Goal: Find specific page/section: Find specific page/section

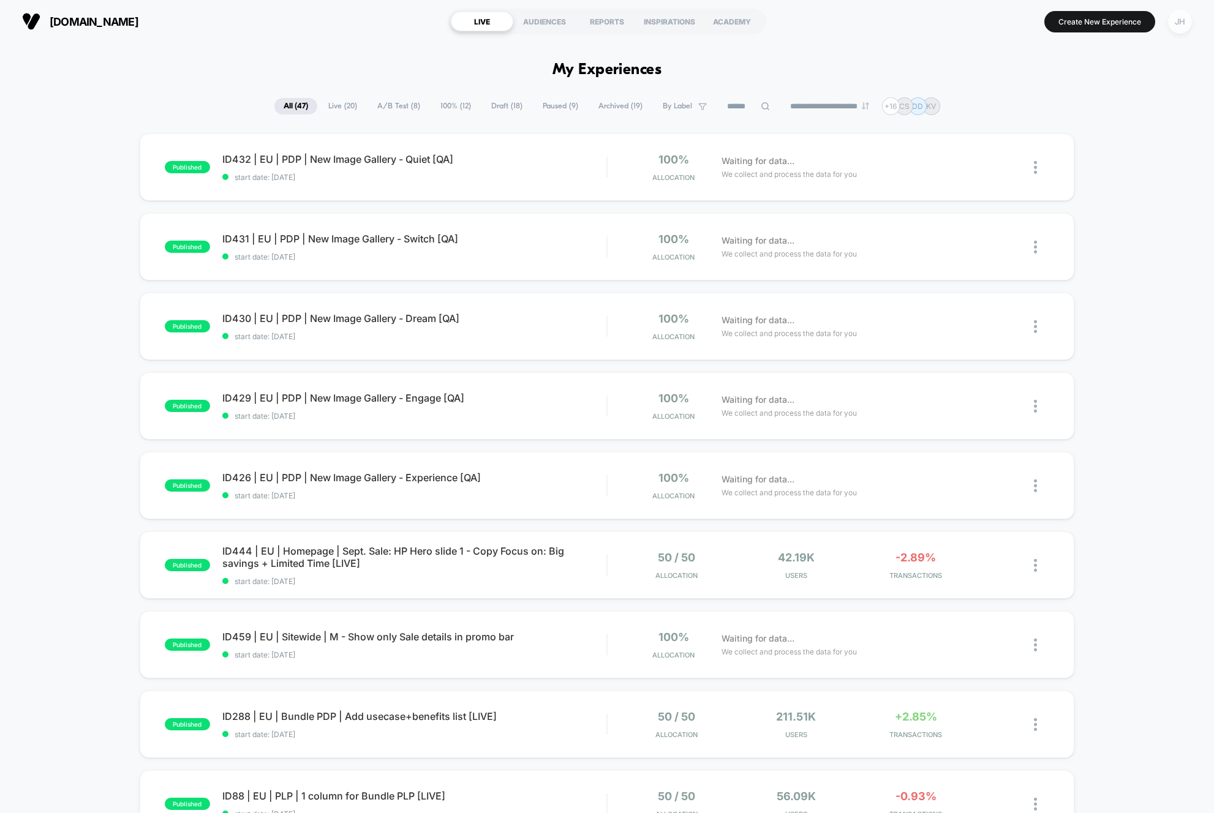
click at [1181, 19] on div "JH" at bounding box center [1180, 22] width 24 height 24
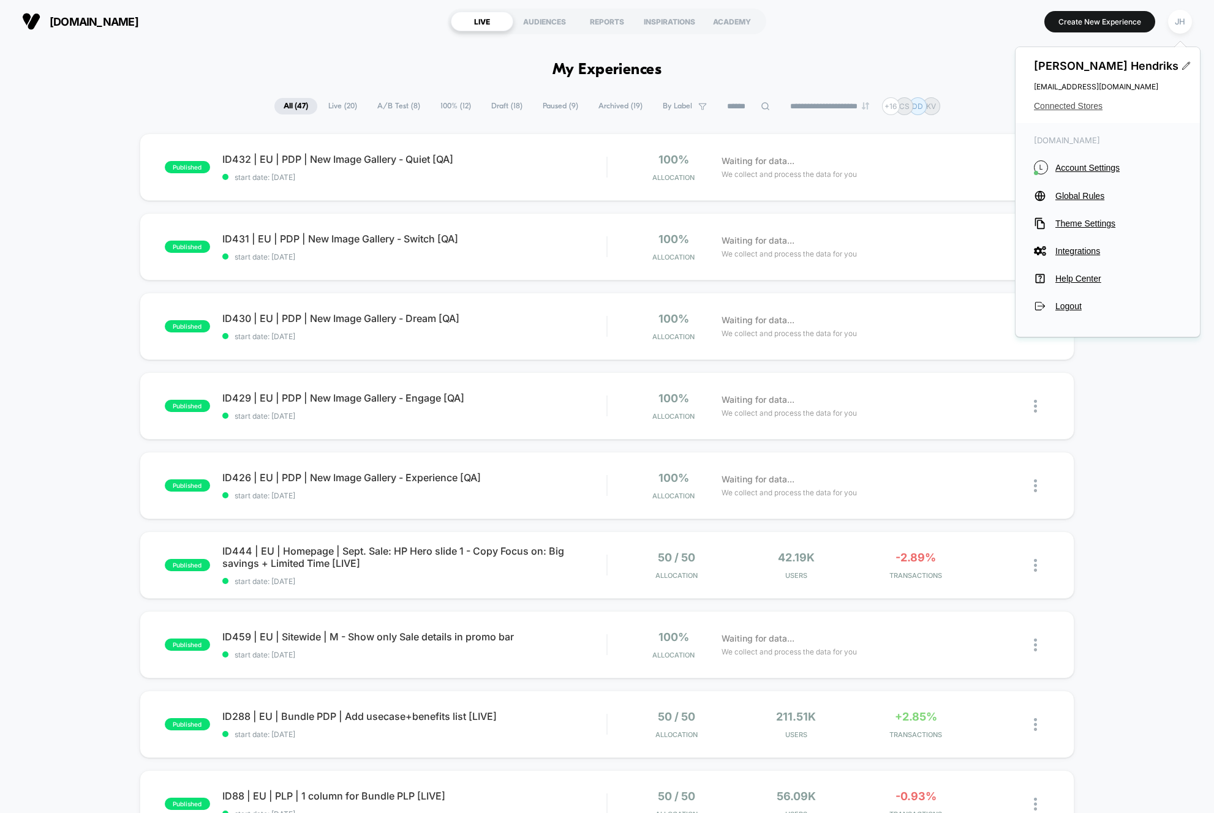
click at [1095, 109] on span "Connected Stores" at bounding box center [1108, 106] width 148 height 10
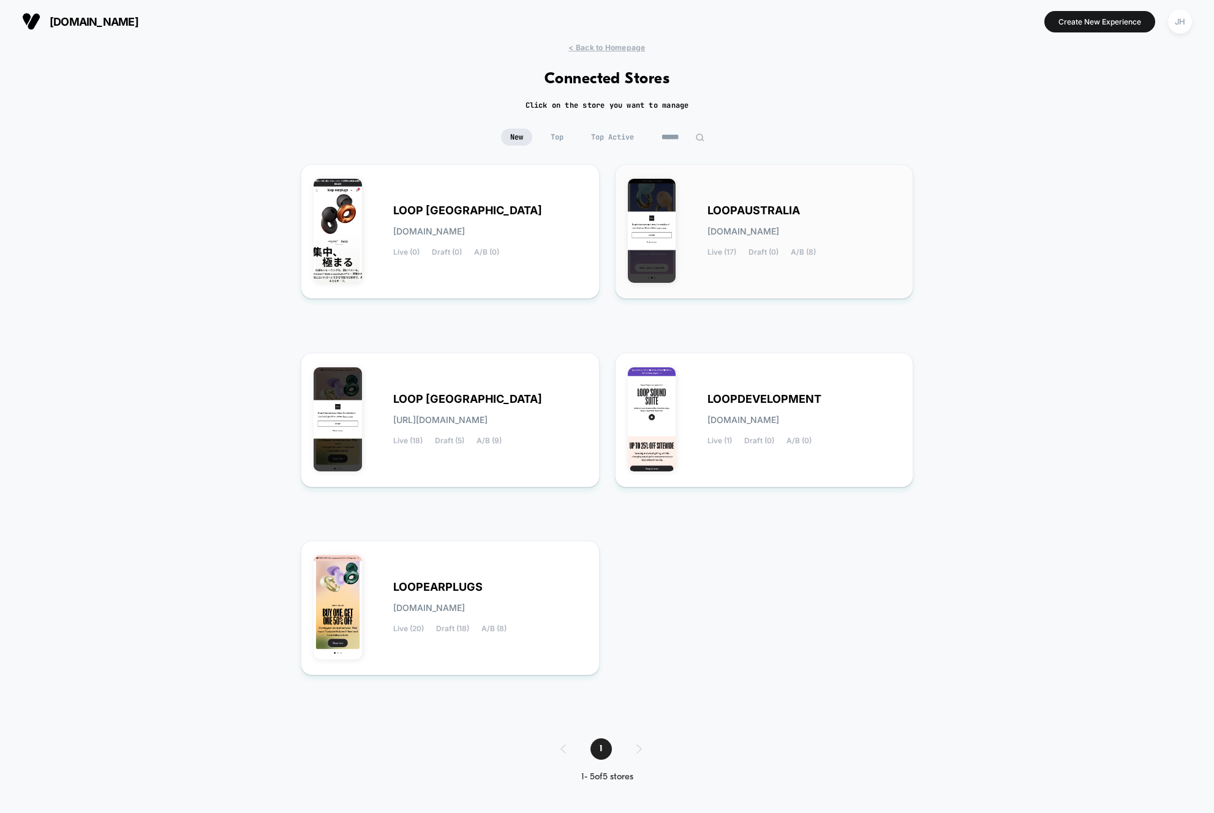
click at [791, 213] on span "LOOPAUSTRALIA" at bounding box center [753, 210] width 92 height 9
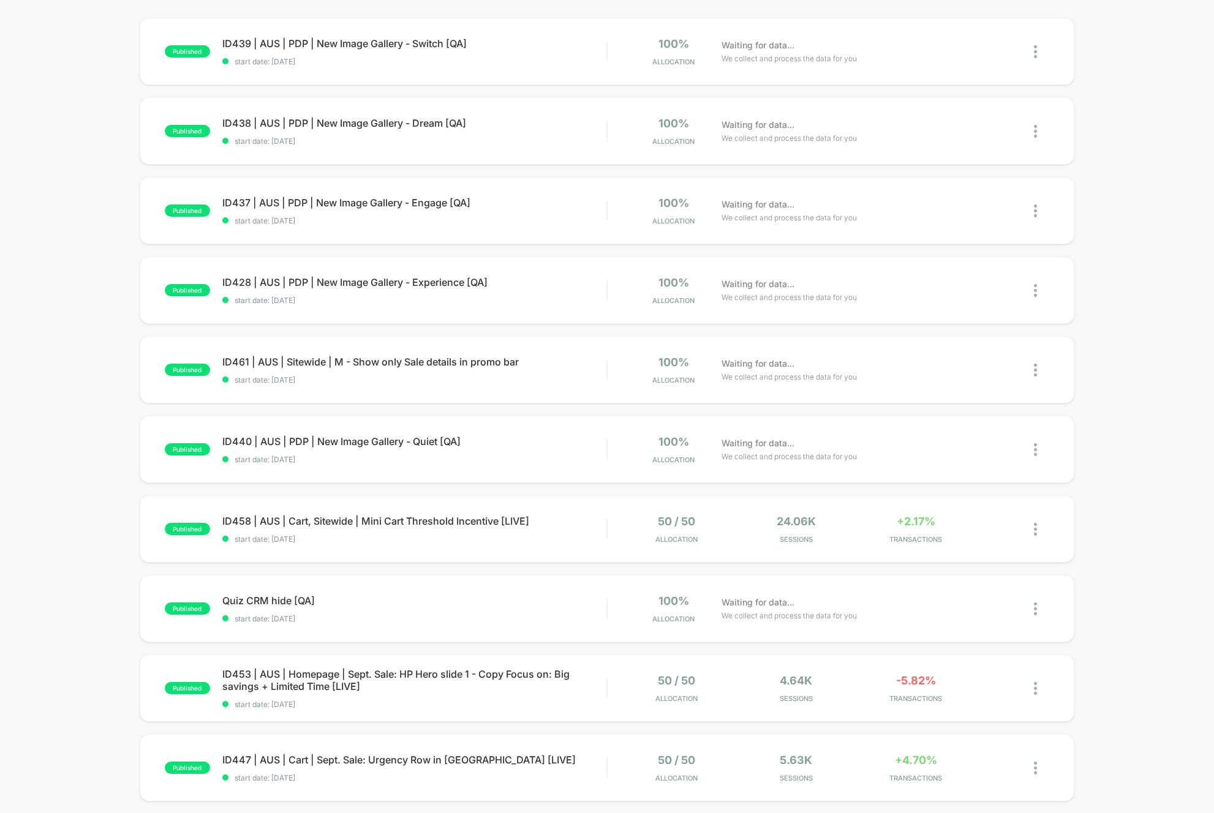
click at [67, 411] on div "published ID439 | AUS | PDP | New Image Gallery - Switch [QA] start date: [DATE…" at bounding box center [607, 520] width 1214 height 1004
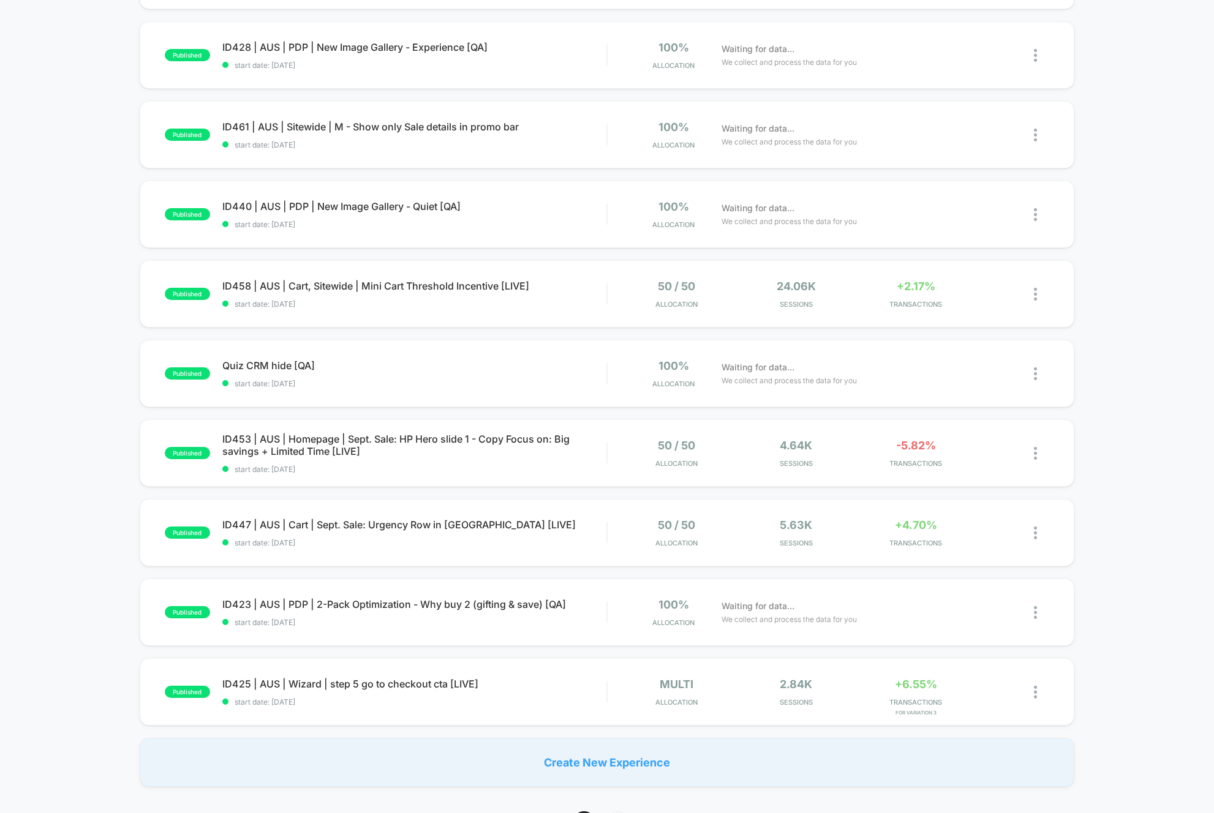
scroll to position [355, 0]
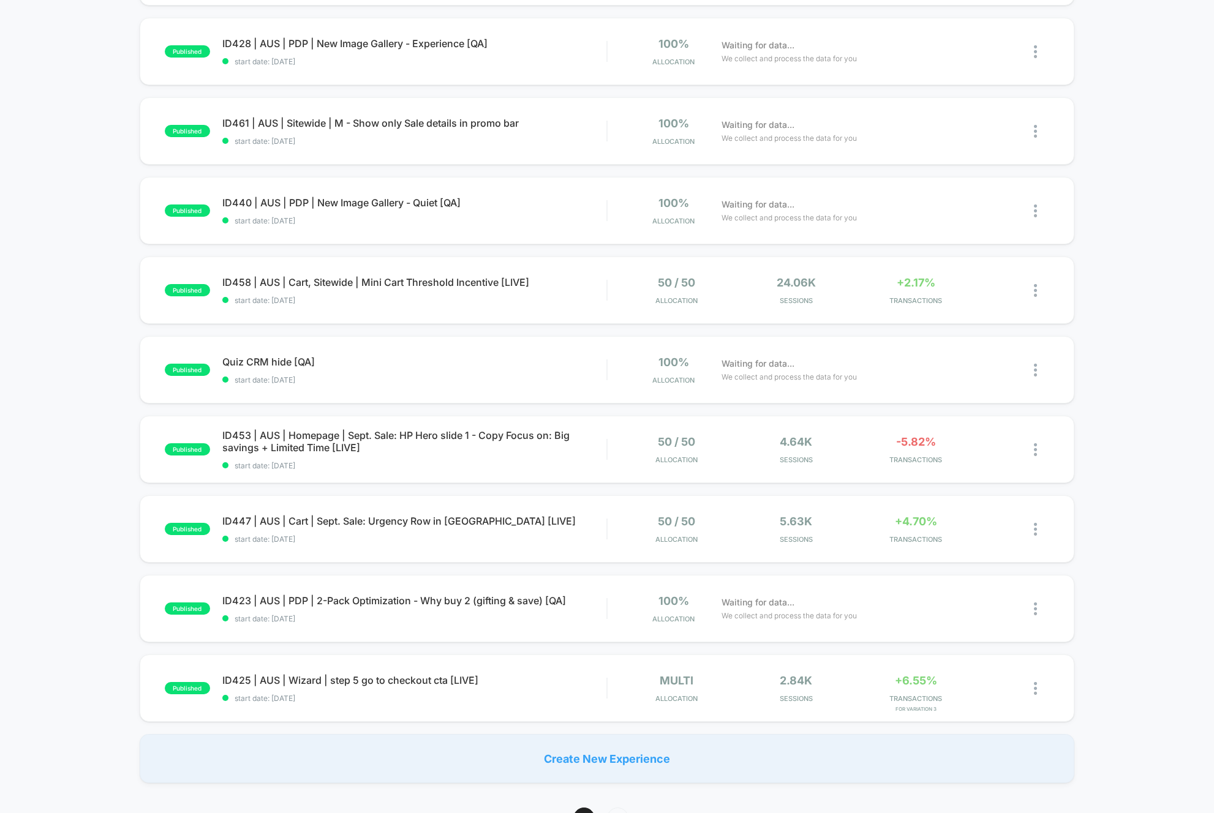
click at [67, 411] on div "published ID439 | AUS | PDP | New Image Gallery - Switch [QA] start date: [DATE…" at bounding box center [607, 281] width 1214 height 1004
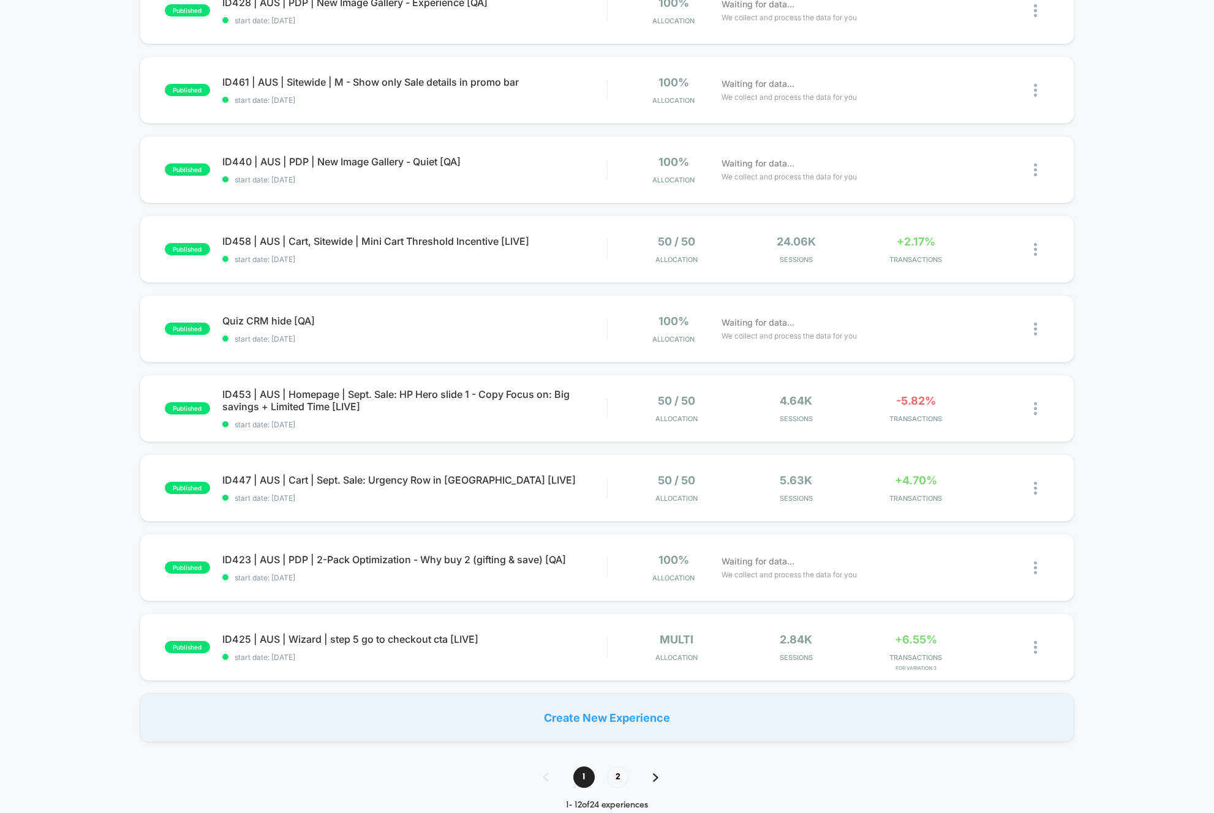
scroll to position [392, 0]
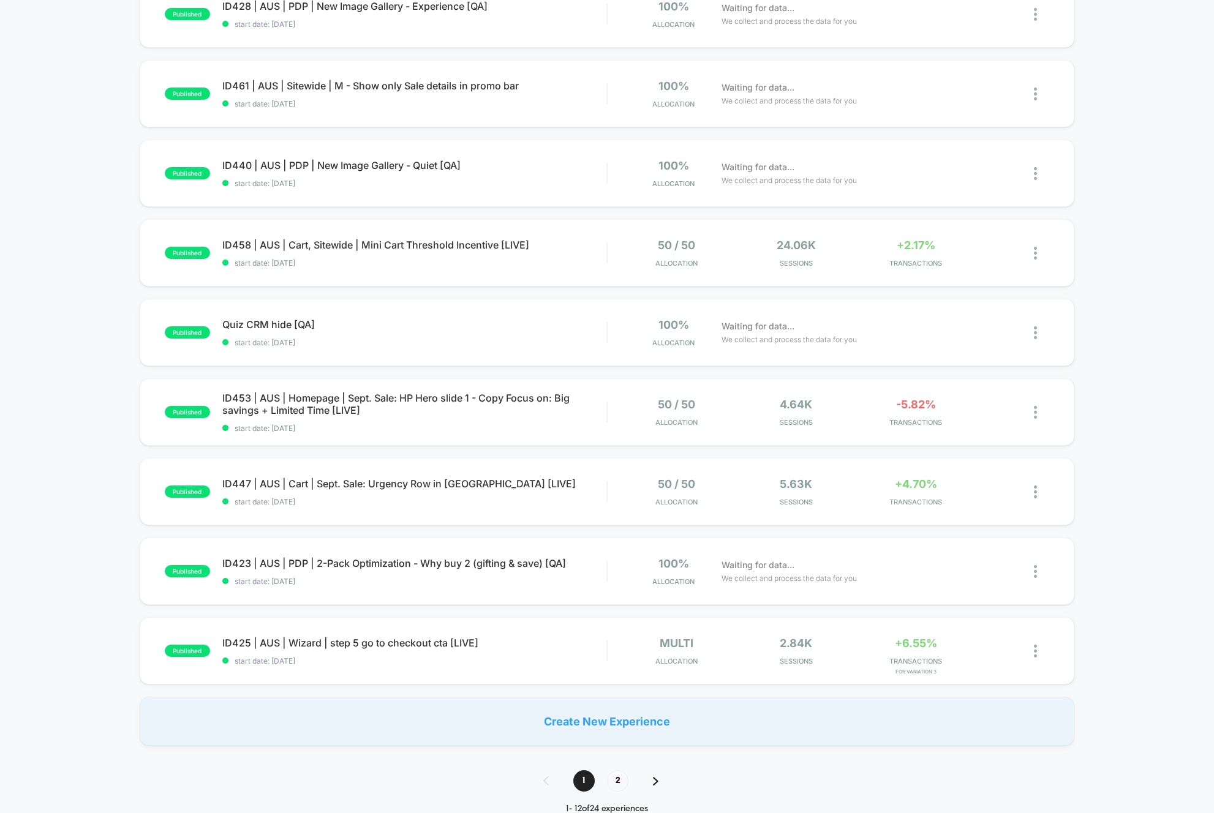
click at [59, 412] on div "published ID439 | AUS | PDP | New Image Gallery - Switch [QA] start date: [DATE…" at bounding box center [607, 244] width 1214 height 1004
click at [64, 405] on div "published ID439 | AUS | PDP | New Image Gallery - Switch [QA] start date: [DATE…" at bounding box center [607, 244] width 1214 height 1004
click at [64, 406] on div "published ID439 | AUS | PDP | New Image Gallery - Switch [QA] start date: [DATE…" at bounding box center [607, 244] width 1214 height 1004
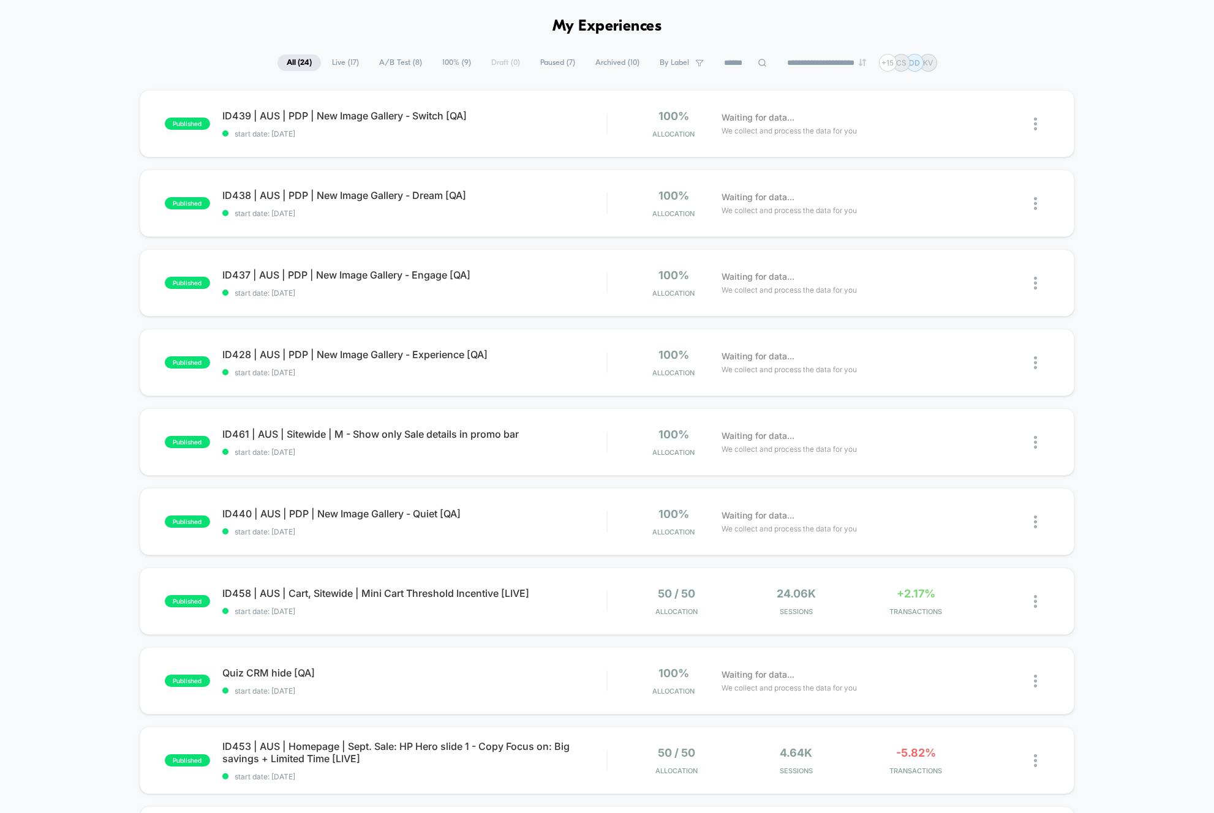
scroll to position [0, 0]
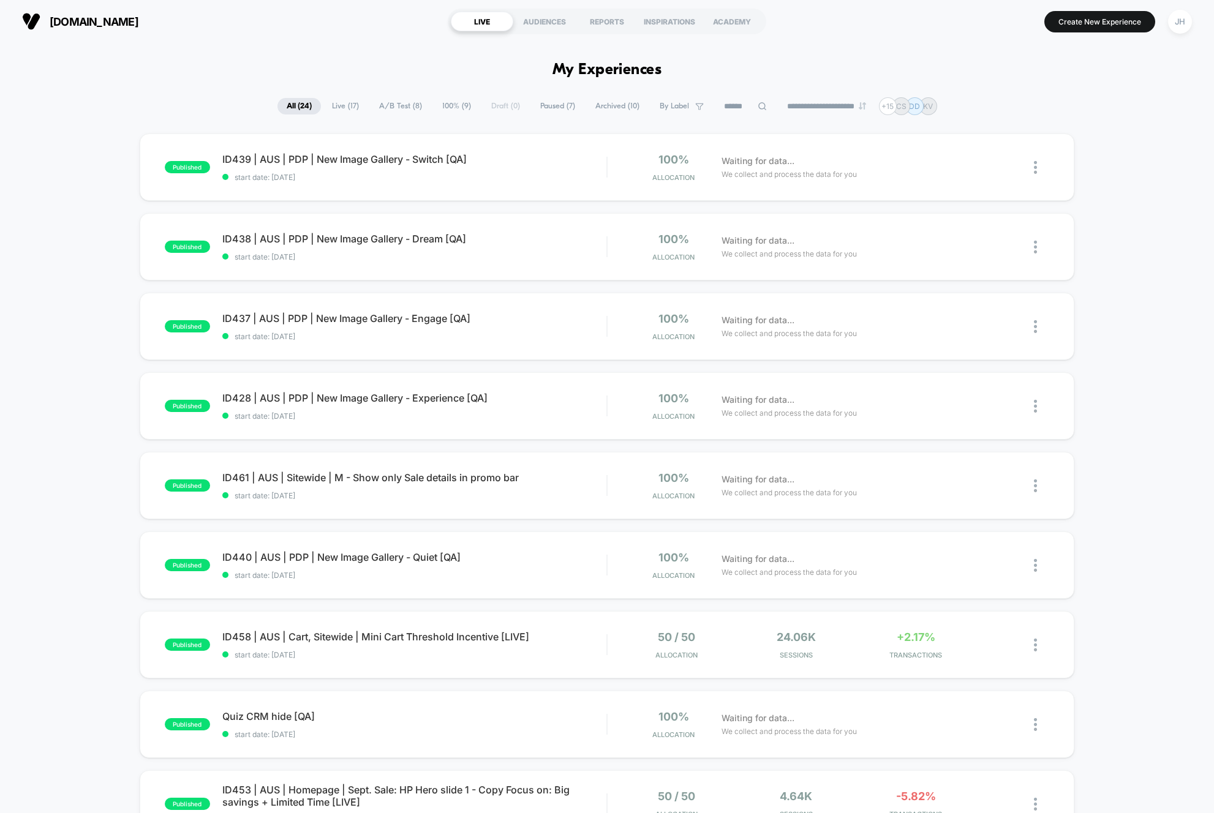
click at [67, 401] on div "published ID439 | AUS | PDP | New Image Gallery - Switch [QA] start date: [DATE…" at bounding box center [607, 635] width 1214 height 1004
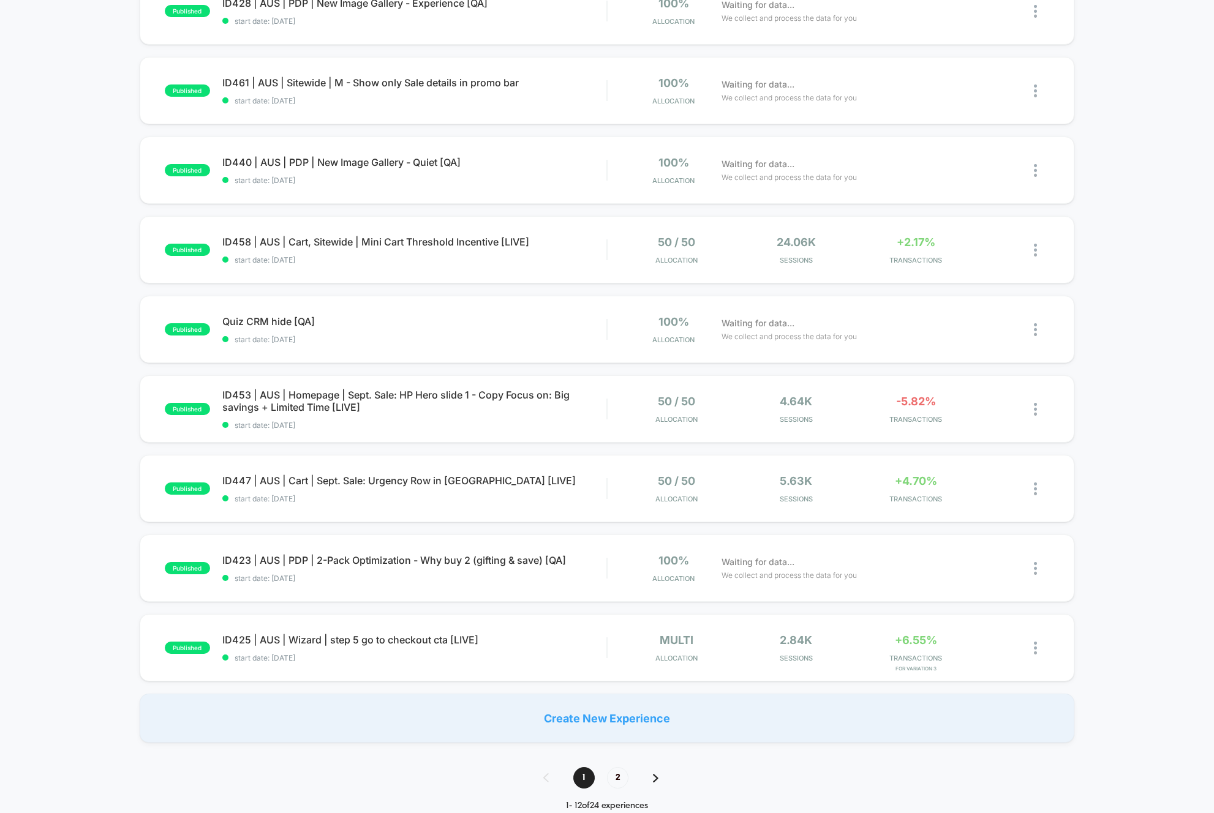
scroll to position [396, 0]
click at [67, 401] on div "published ID439 | AUS | PDP | New Image Gallery - Switch [QA] start date: [DATE…" at bounding box center [607, 239] width 1214 height 1004
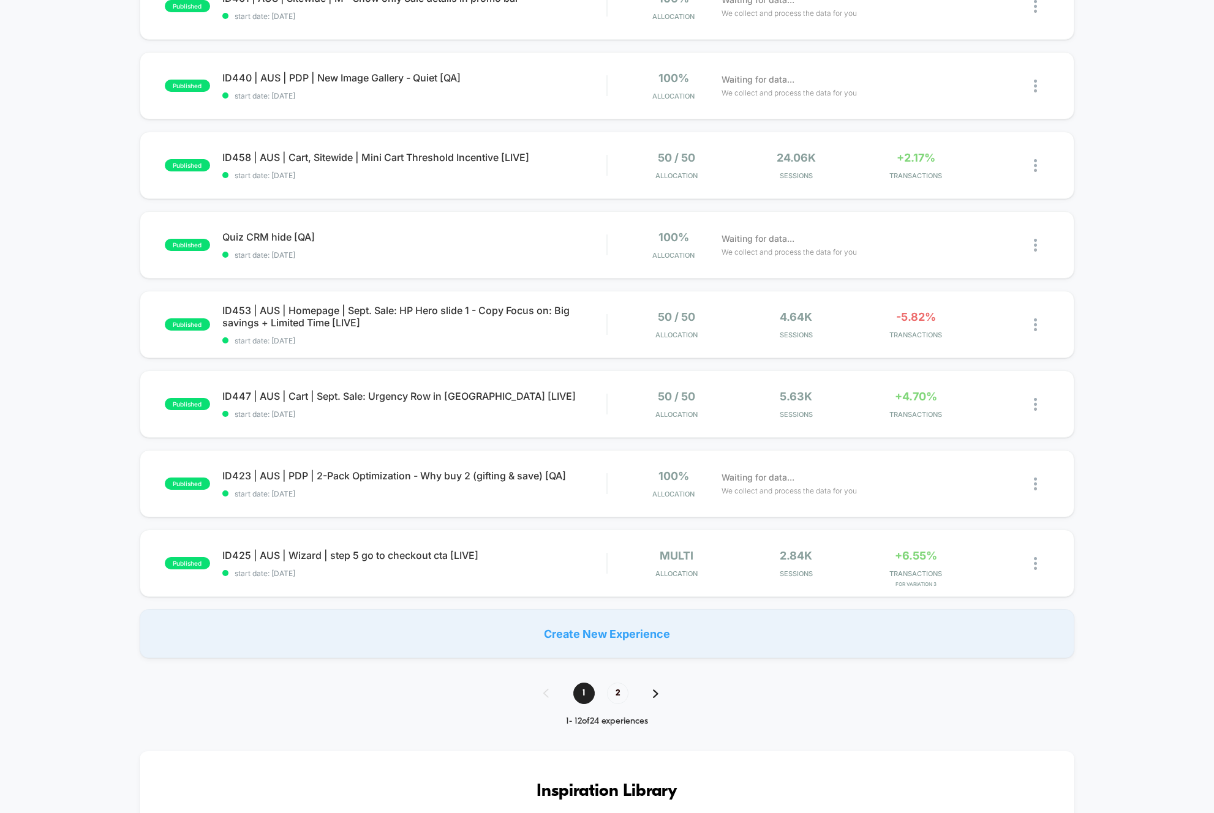
scroll to position [476, 0]
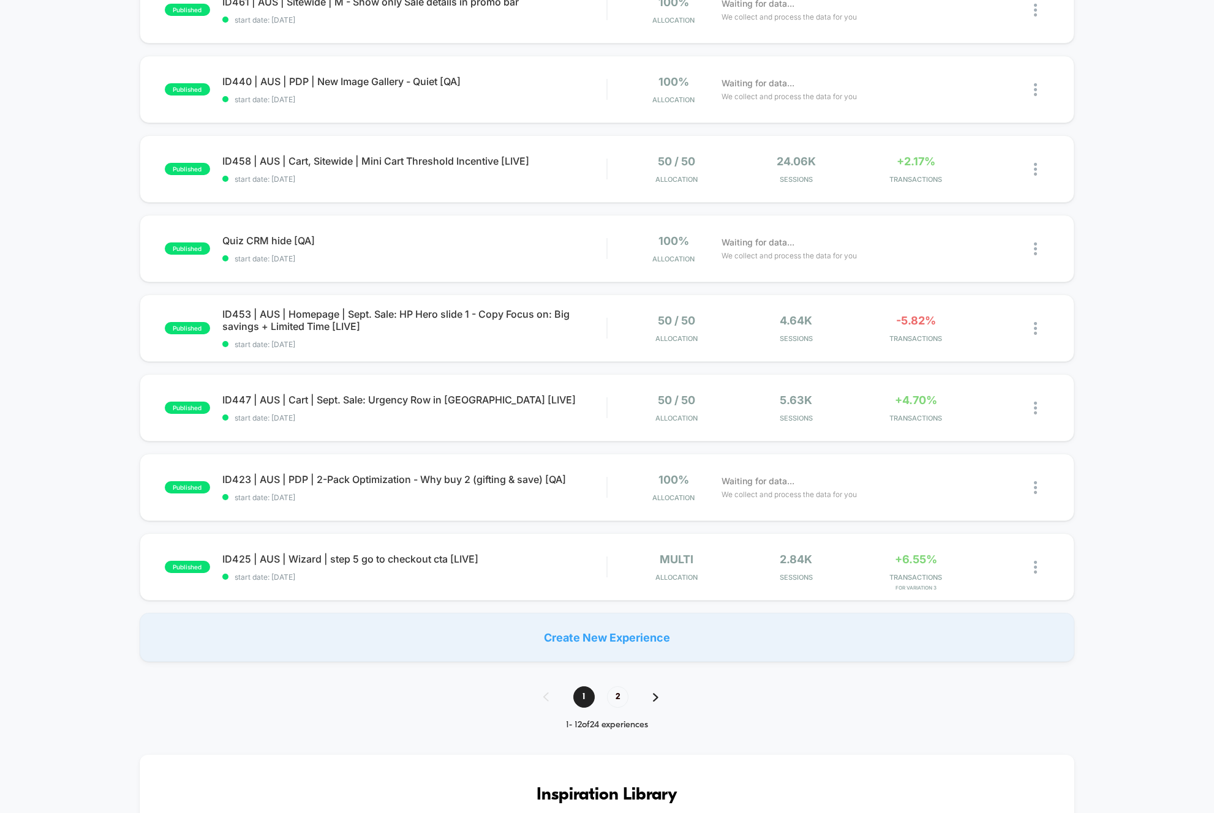
click at [66, 400] on div "published ID439 | AUS | PDP | New Image Gallery - Switch [QA] start date: [DATE…" at bounding box center [607, 160] width 1214 height 1004
click at [65, 400] on div "published ID439 | AUS | PDP | New Image Gallery - Switch [QA] start date: [DATE…" at bounding box center [607, 160] width 1214 height 1004
click at [66, 400] on div "published ID439 | AUS | PDP | New Image Gallery - Switch [QA] start date: [DATE…" at bounding box center [607, 160] width 1214 height 1004
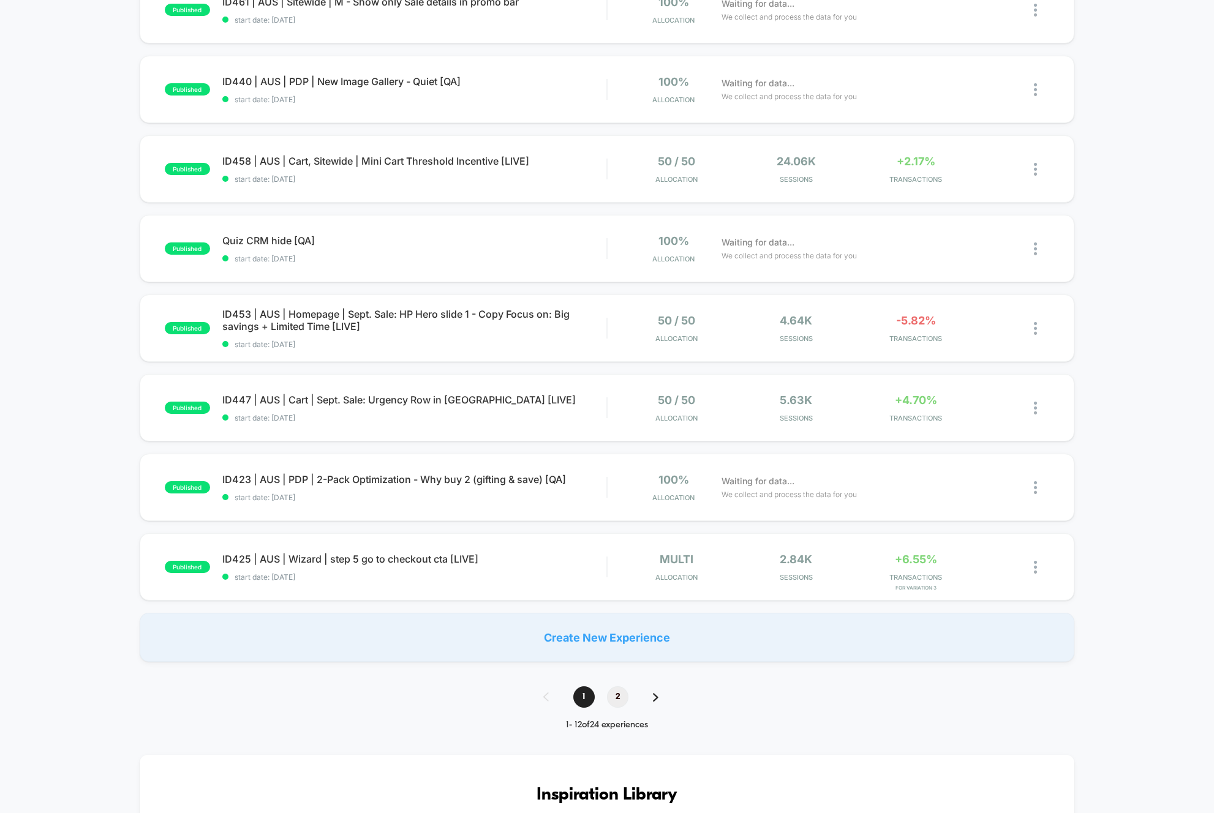
click at [611, 697] on span "2" at bounding box center [617, 696] width 21 height 21
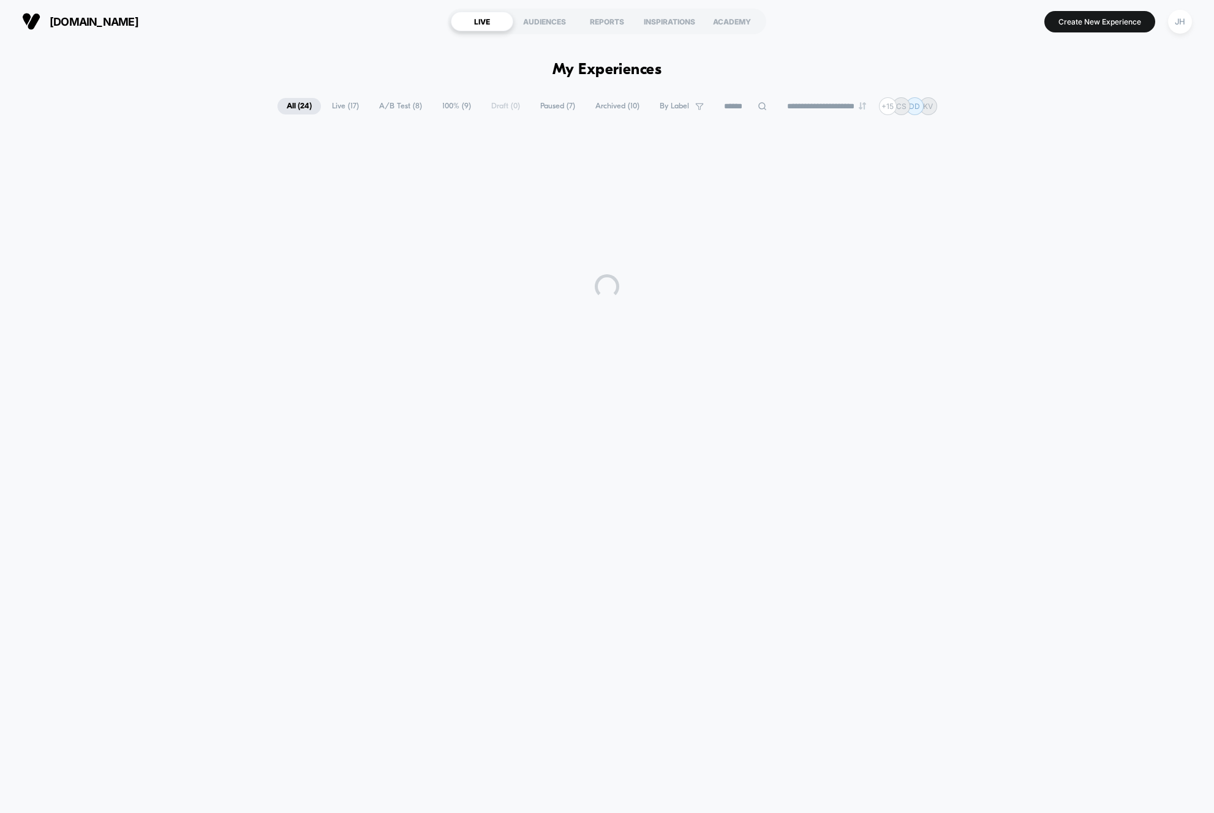
scroll to position [0, 0]
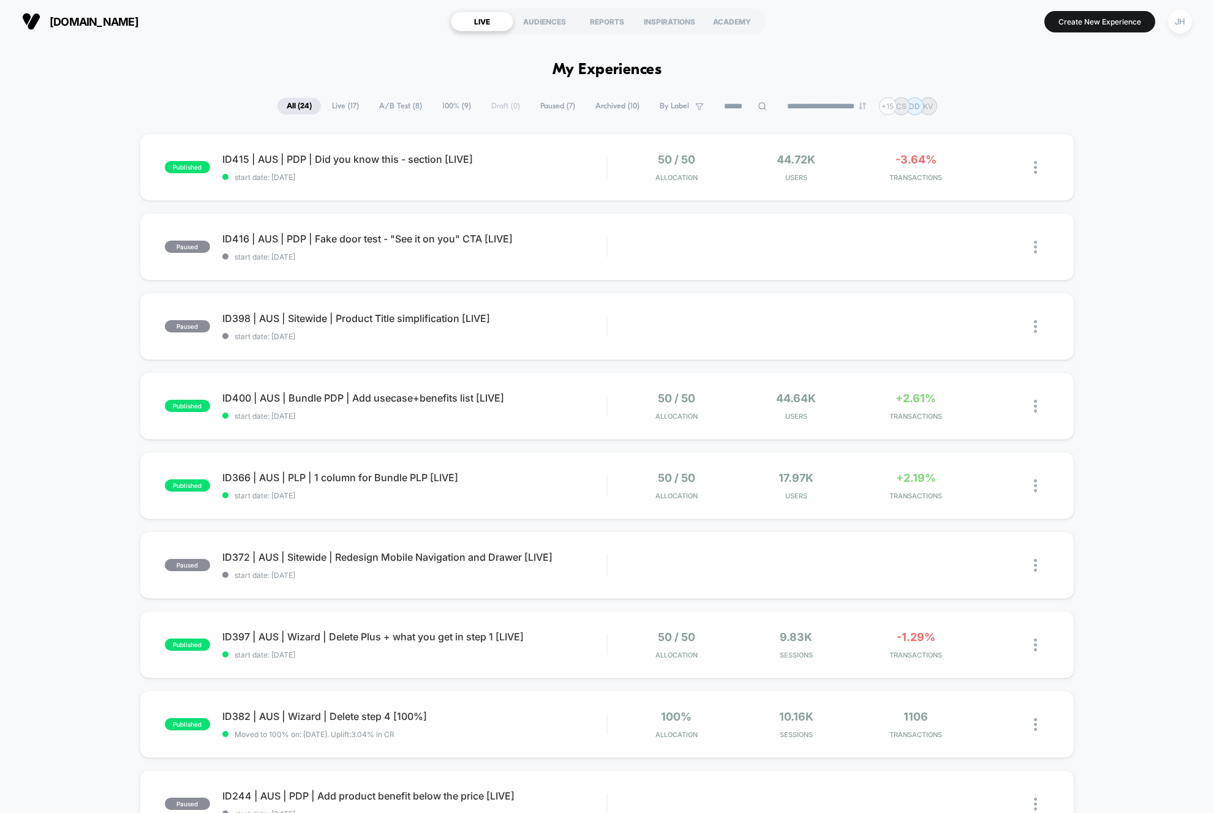
click at [66, 394] on div "published ID415 | AUS | PDP | Did you know this - section [LIVE] start date: [D…" at bounding box center [607, 635] width 1214 height 1004
click at [66, 398] on div "published ID415 | AUS | PDP | Did you know this - section [LIVE] start date: [D…" at bounding box center [607, 635] width 1214 height 1004
click at [67, 397] on div "published ID415 | AUS | PDP | Did you know this - section [LIVE] start date: [D…" at bounding box center [607, 635] width 1214 height 1004
click at [66, 397] on div "published ID415 | AUS | PDP | Did you know this - section [LIVE] start date: [D…" at bounding box center [607, 635] width 1214 height 1004
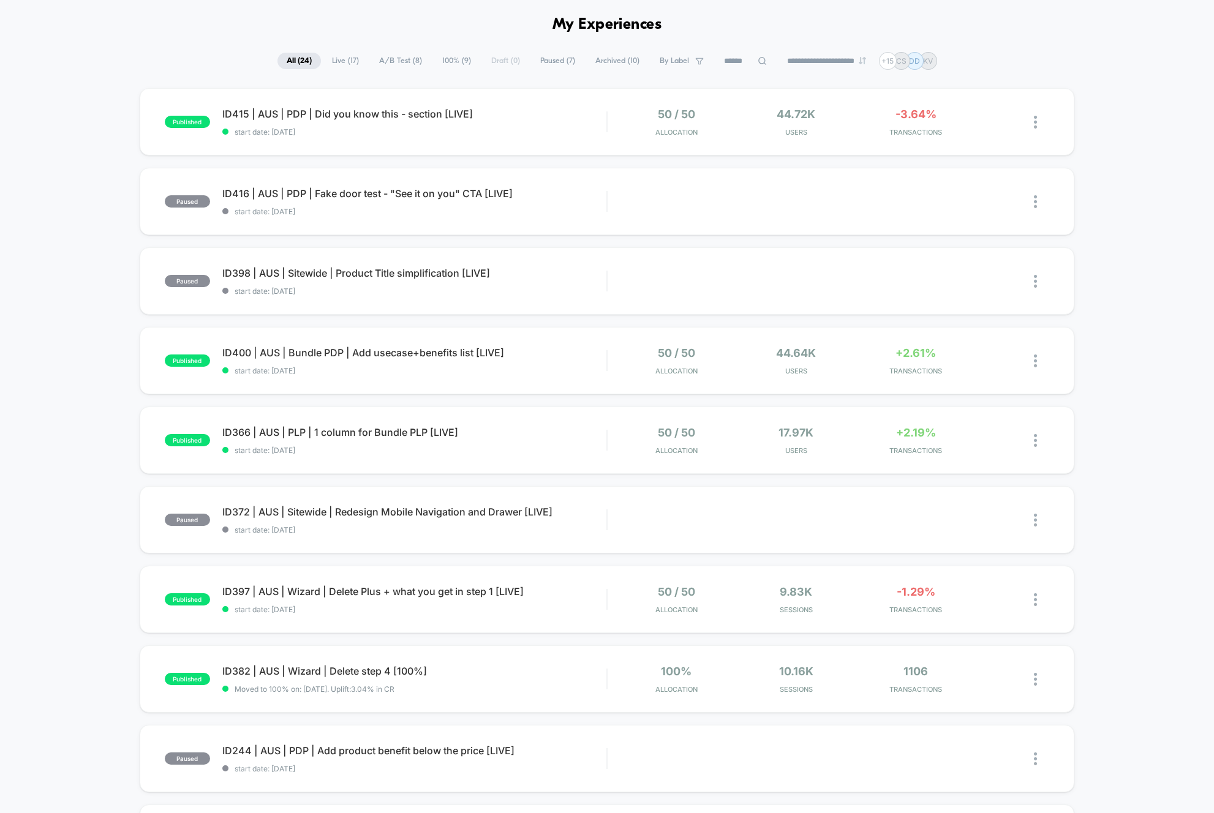
scroll to position [7, 0]
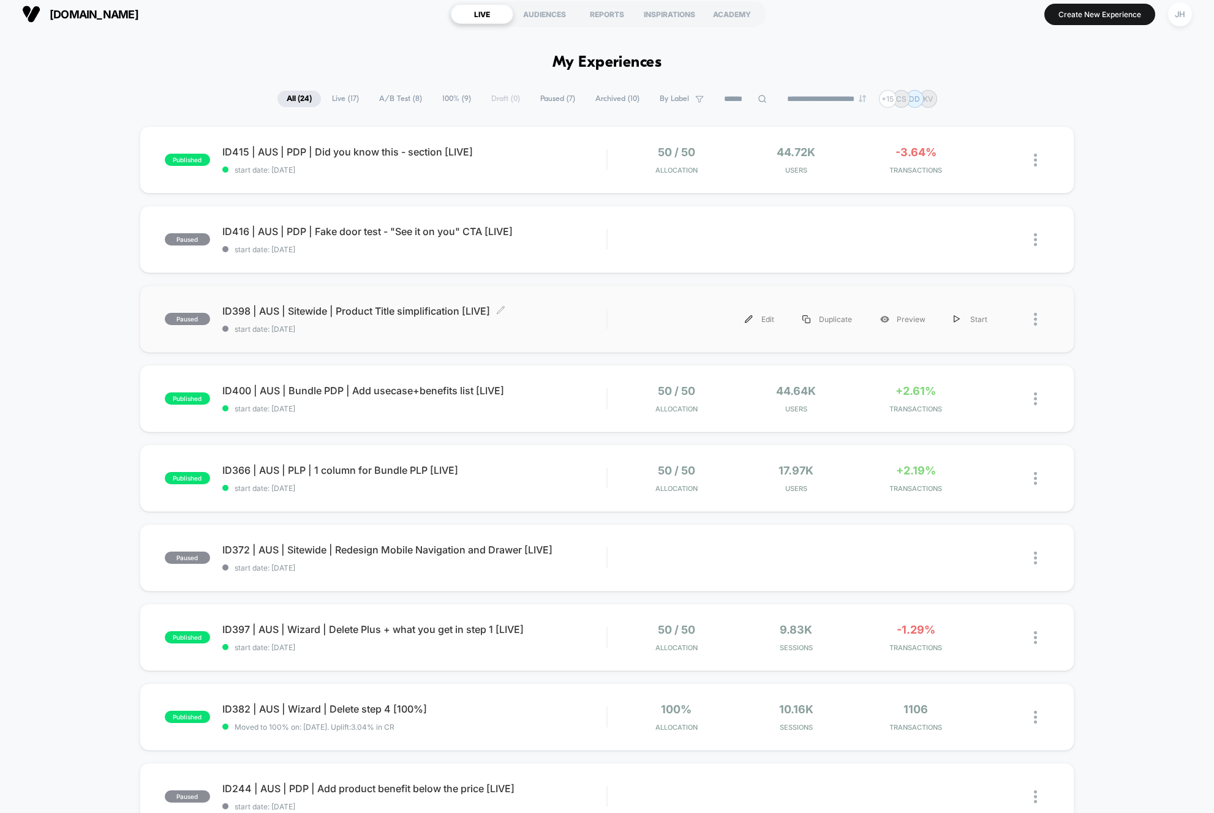
click at [363, 309] on span "ID398 | AUS | Sitewide | Product Title simplification [LIVE] Click to edit expe…" at bounding box center [414, 311] width 384 height 12
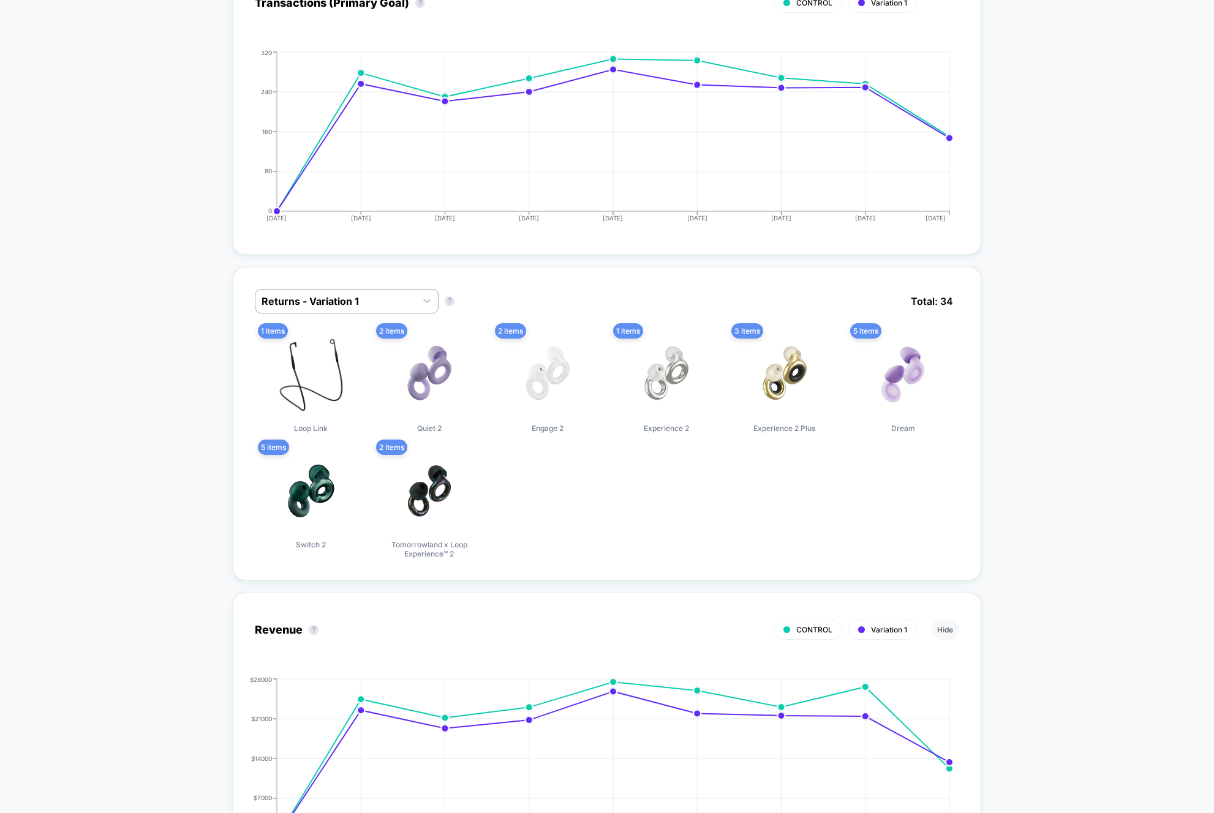
scroll to position [561, 0]
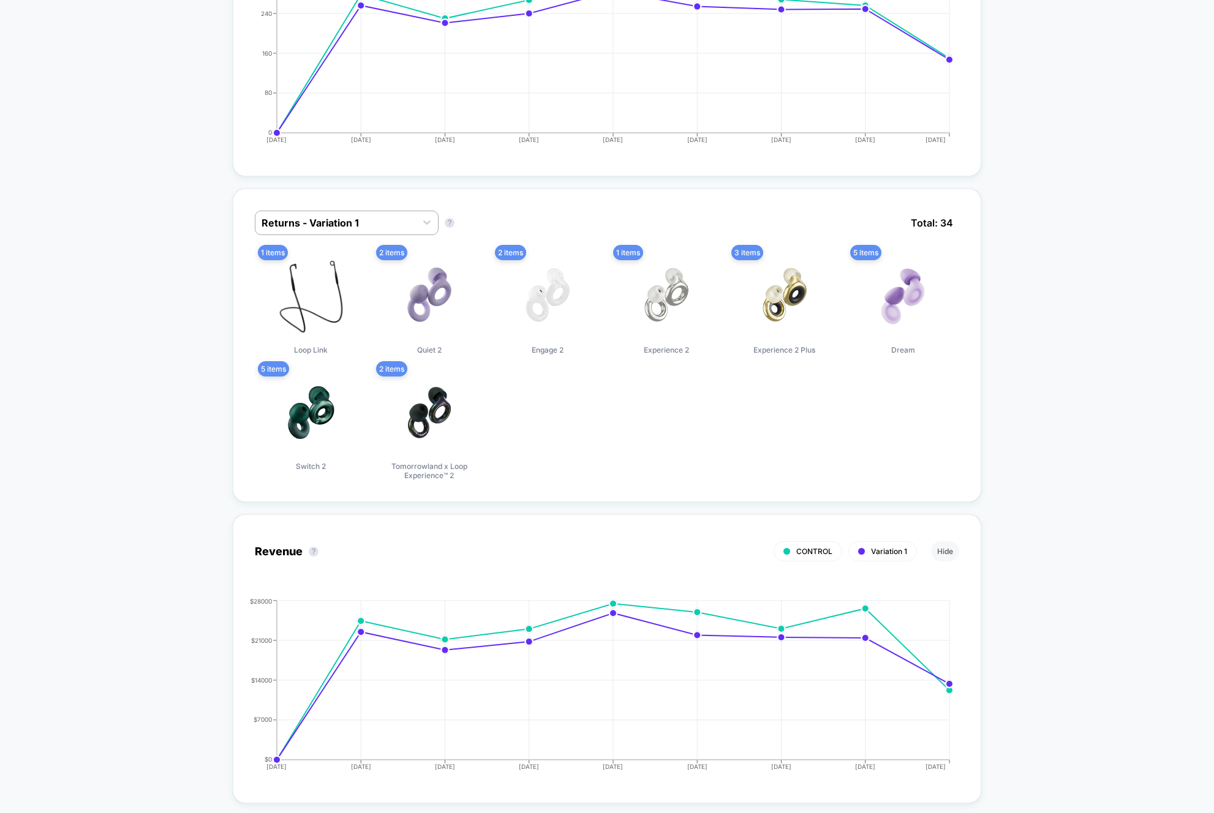
scroll to position [609, 0]
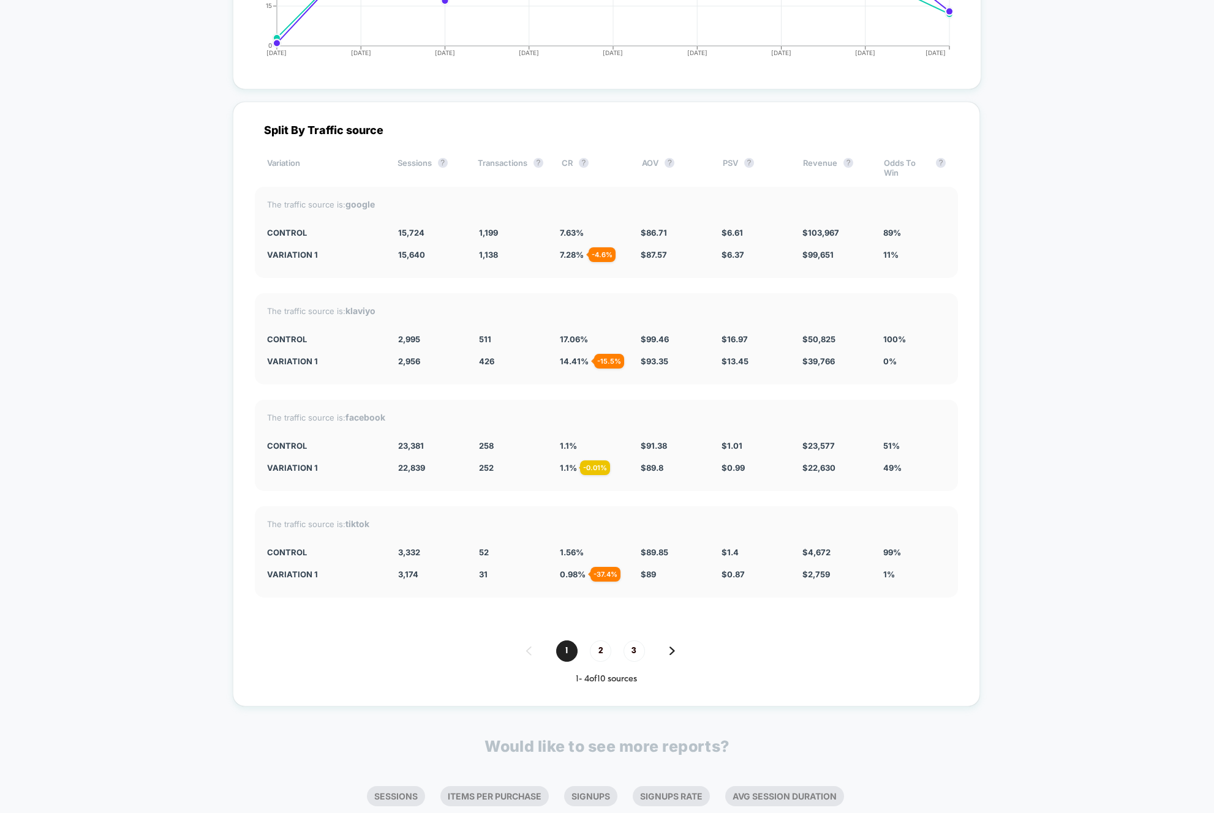
scroll to position [3720, 0]
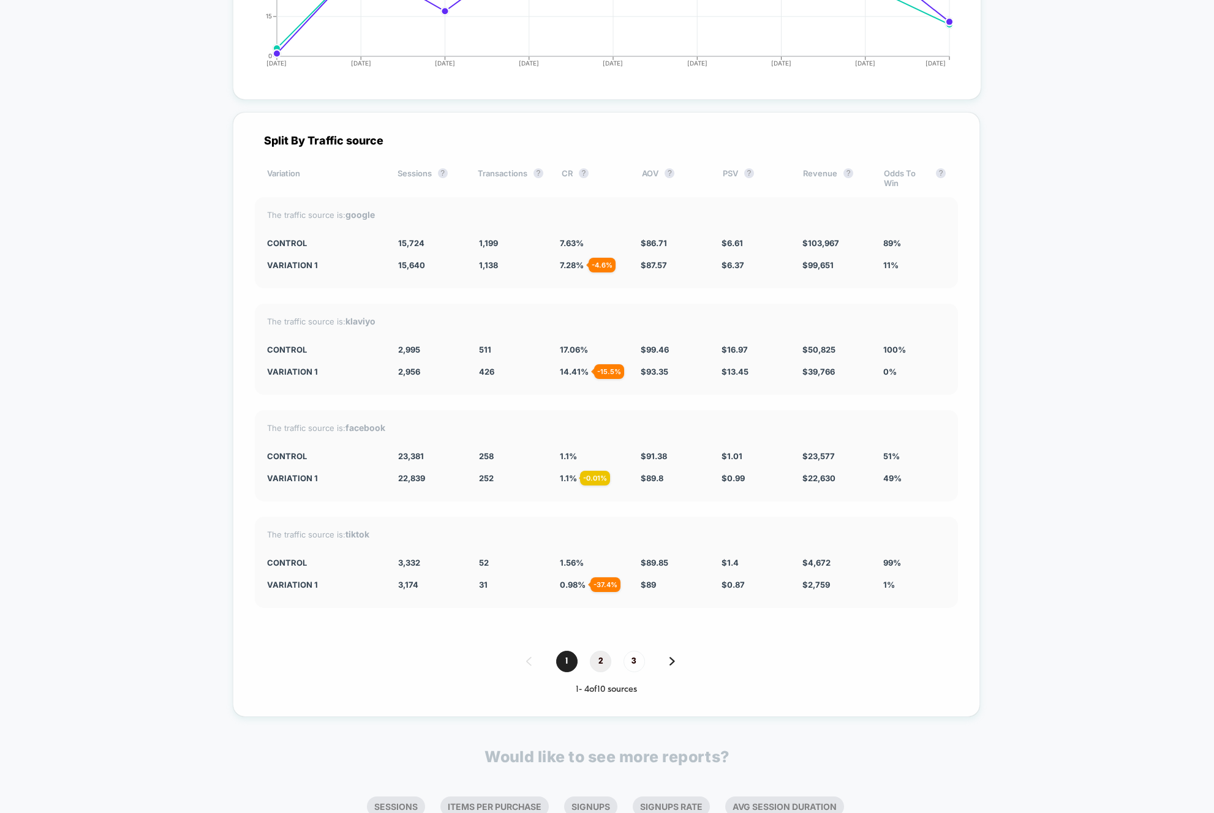
click at [604, 672] on span "2" at bounding box center [600, 661] width 21 height 21
click at [631, 672] on span "3" at bounding box center [633, 661] width 21 height 21
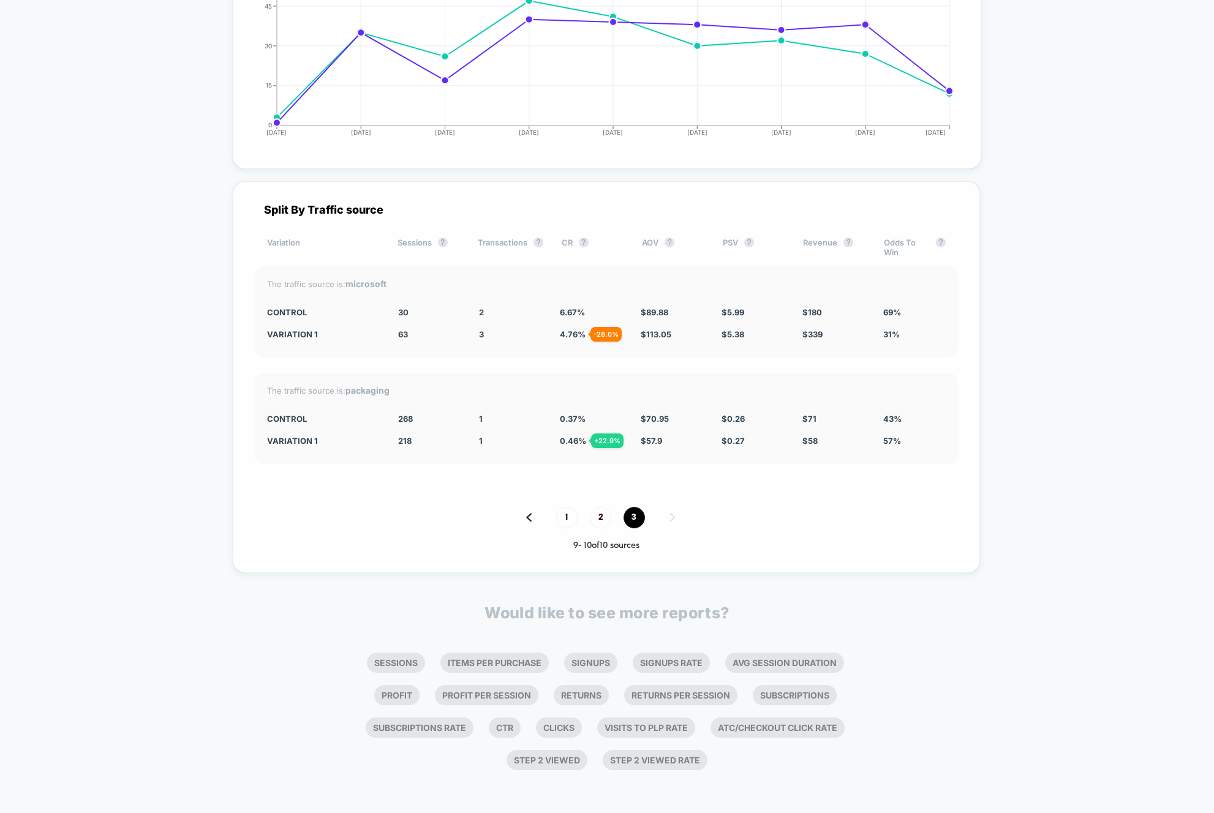
scroll to position [3673, 0]
click at [599, 516] on span "2" at bounding box center [600, 517] width 21 height 21
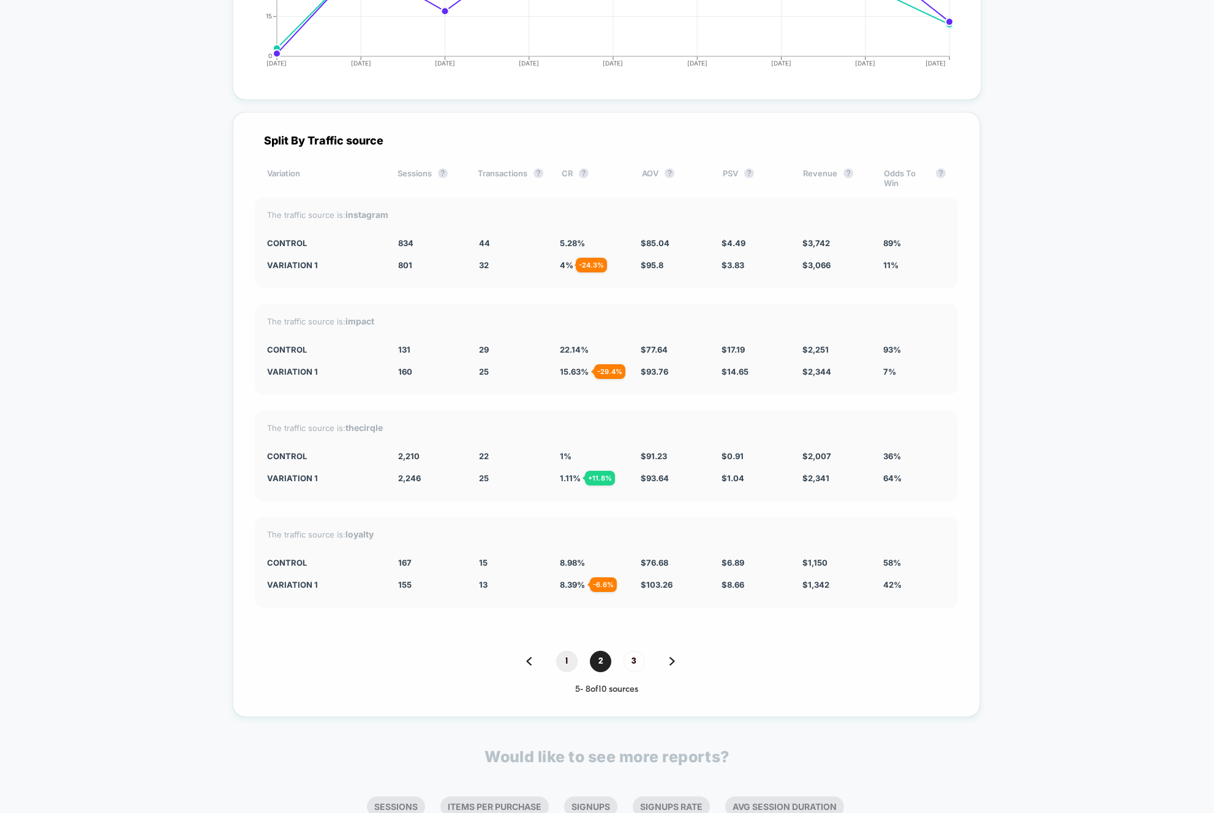
click at [560, 672] on span "1" at bounding box center [566, 661] width 21 height 21
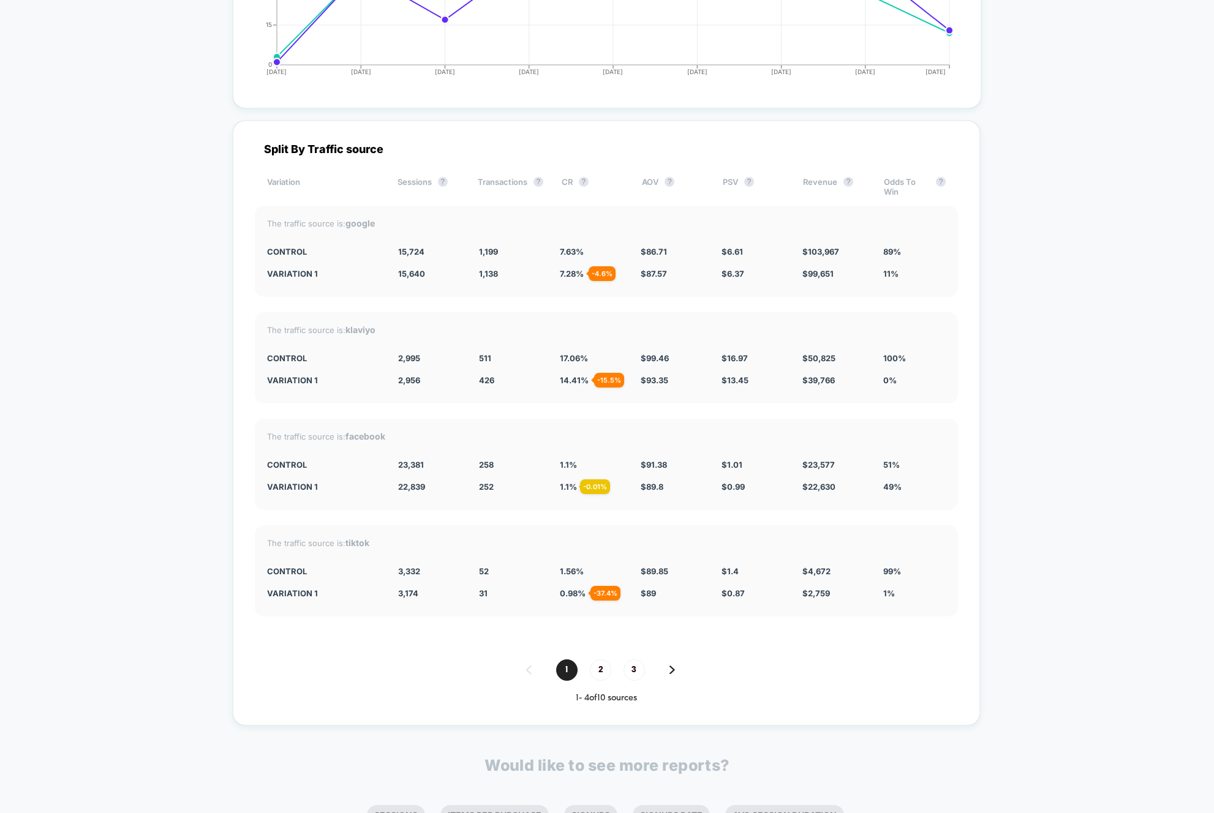
scroll to position [3711, 0]
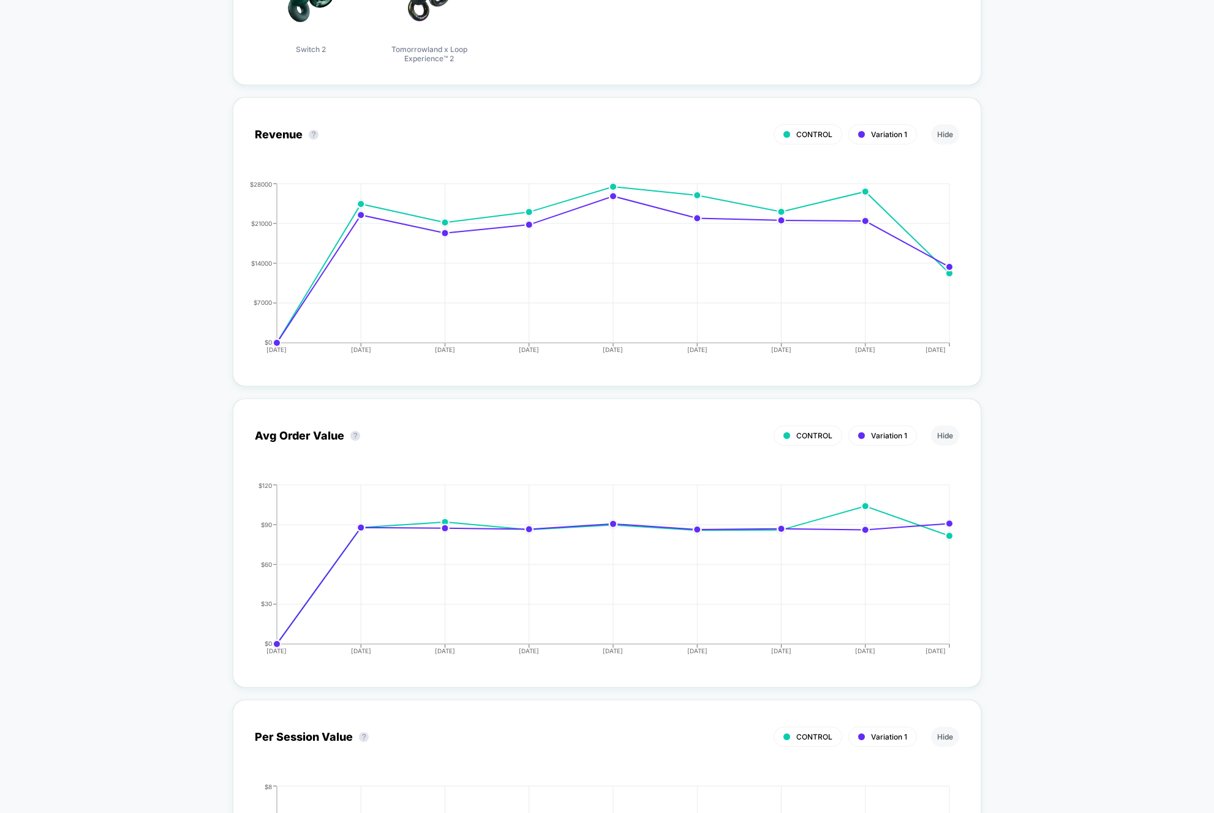
scroll to position [0, 0]
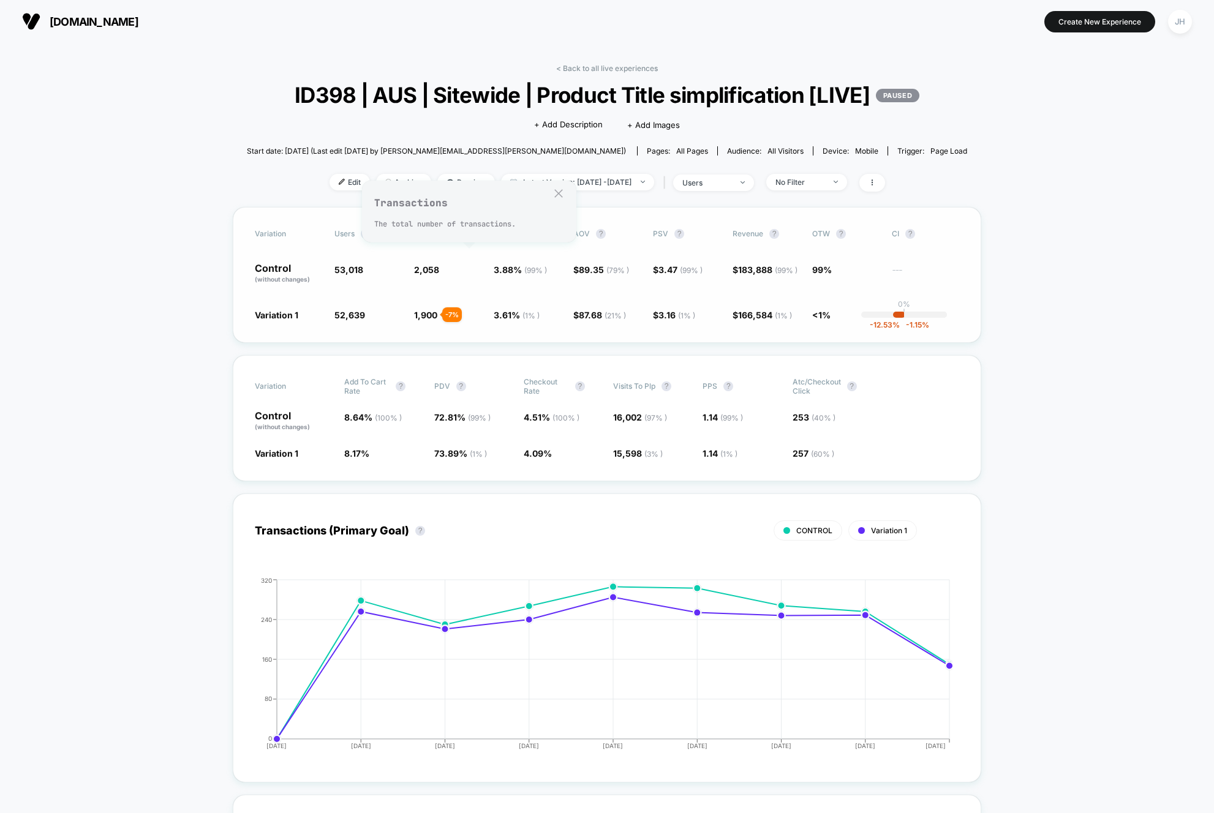
click at [467, 239] on button "?" at bounding box center [470, 234] width 10 height 10
click at [364, 239] on button "?" at bounding box center [366, 234] width 10 height 10
click at [361, 239] on button "?" at bounding box center [366, 234] width 10 height 10
